Goal: Use online tool/utility

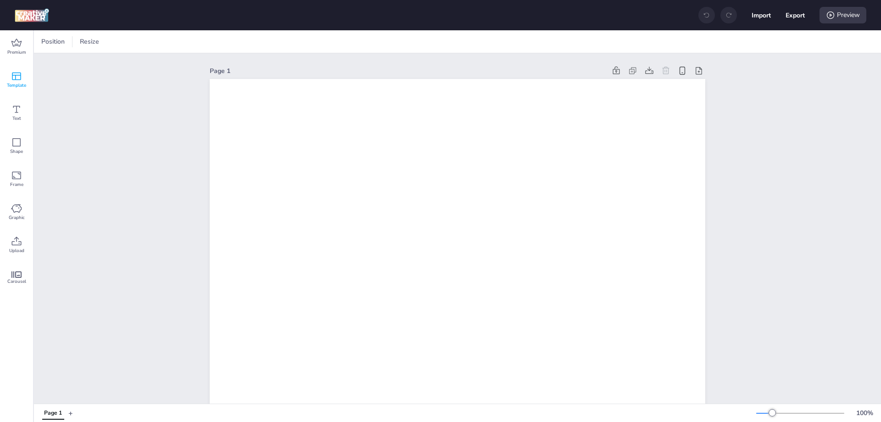
click at [0, 80] on div "Template" at bounding box center [16, 79] width 33 height 33
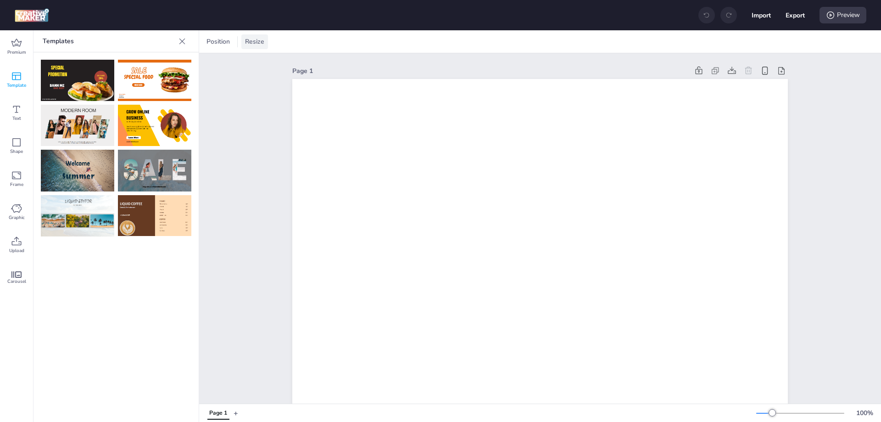
click at [243, 43] on div "Resize" at bounding box center [254, 41] width 27 height 15
drag, startPoint x: 176, startPoint y: 82, endPoint x: 192, endPoint y: 80, distance: 16.2
click at [192, 80] on div "1080" at bounding box center [194, 77] width 37 height 18
click at [192, 80] on input "1080" at bounding box center [194, 77] width 25 height 17
type input "320"
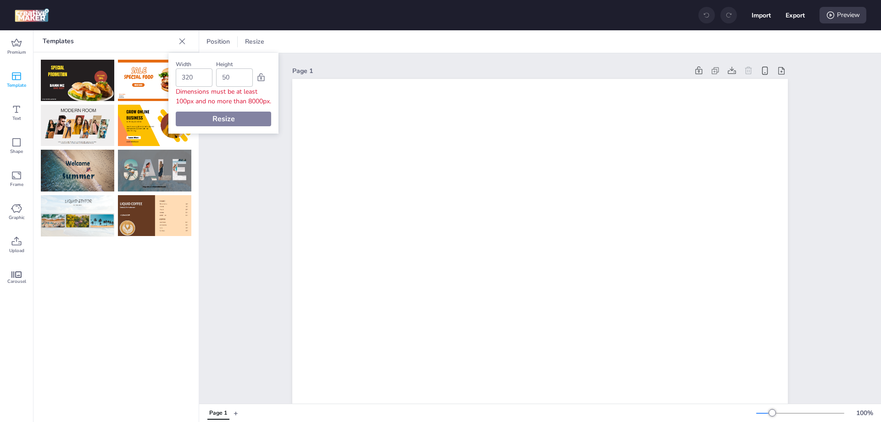
type input "50"
click at [223, 126] on div "Resize" at bounding box center [223, 119] width 95 height 15
drag, startPoint x: 223, startPoint y: 127, endPoint x: 257, endPoint y: 78, distance: 59.6
click at [257, 78] on div "Width 320 Height 50 Dimensions must be at least 100px and no more than 8000px. …" at bounding box center [223, 93] width 110 height 81
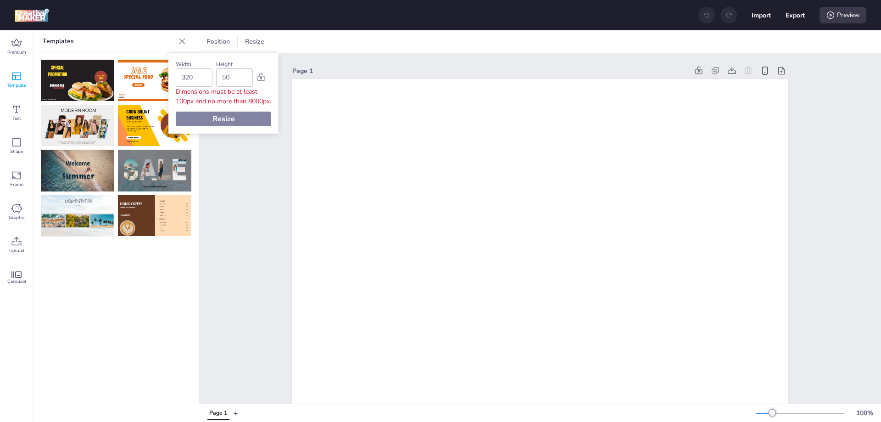
click at [257, 78] on icon at bounding box center [261, 77] width 9 height 9
click at [238, 126] on div "Resize" at bounding box center [223, 119] width 95 height 15
click at [259, 81] on icon at bounding box center [261, 77] width 7 height 8
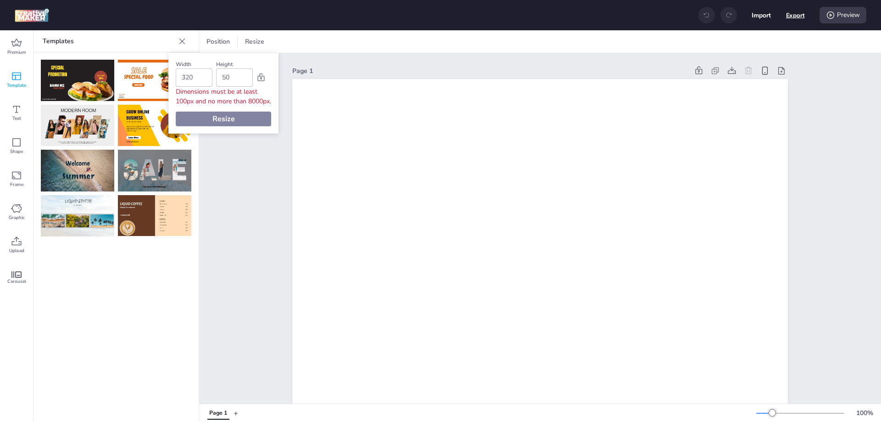
click at [797, 12] on button "Export" at bounding box center [795, 15] width 19 height 19
select select "html"
